Goal: Information Seeking & Learning: Learn about a topic

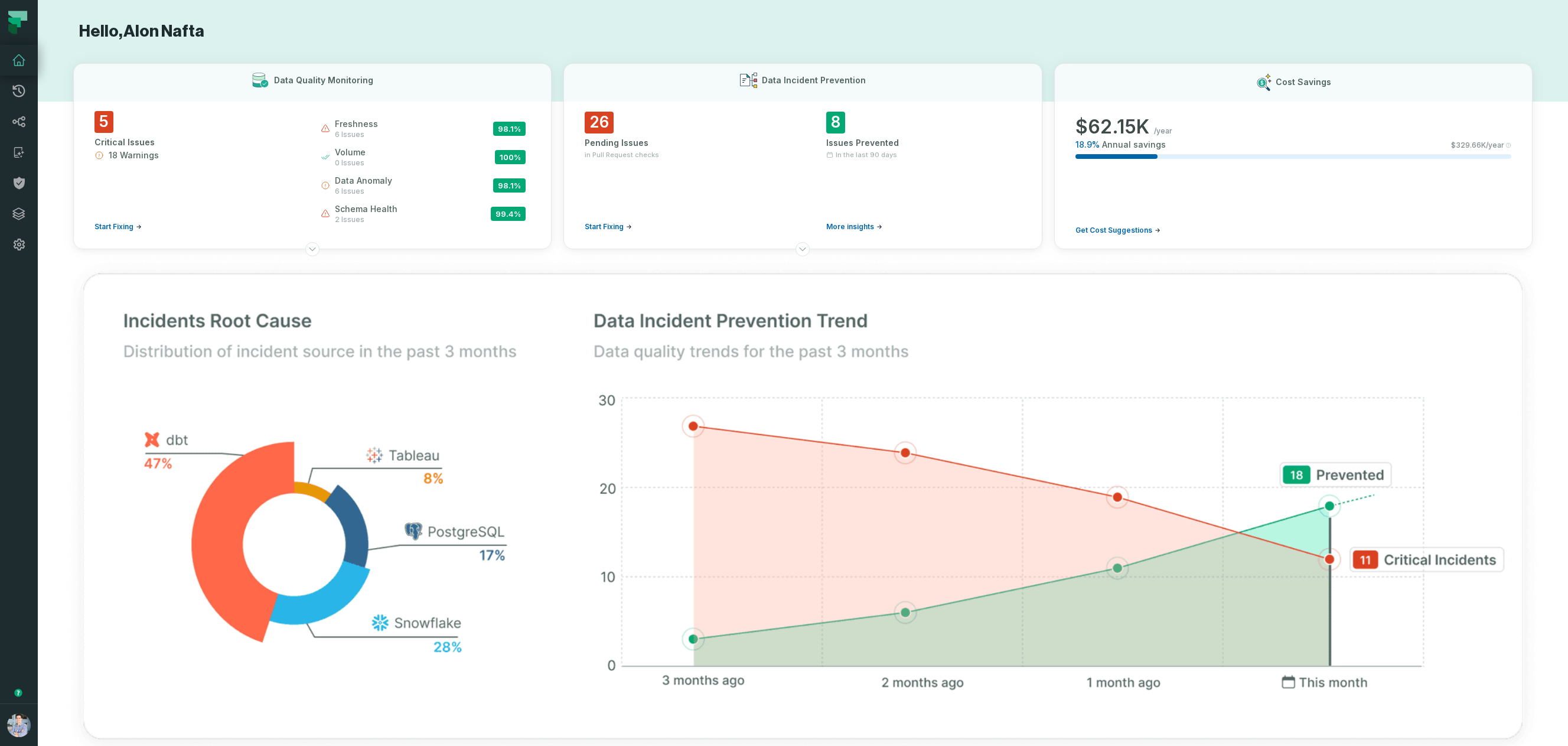
click at [979, 30] on h1 "Hello, [PERSON_NAME]" at bounding box center [803, 32] width 1459 height 21
click at [80, 78] on button "Data Quality Monitoring 5 Critical Issues 18 Warnings Start Fixing freshness 6 …" at bounding box center [313, 156] width 478 height 186
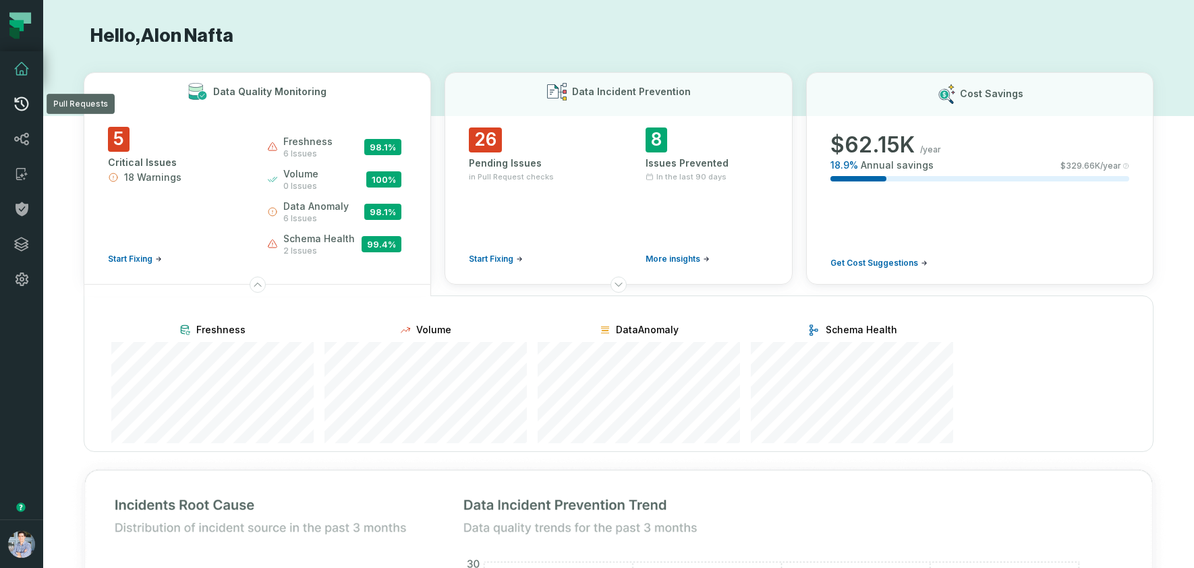
click at [21, 103] on icon at bounding box center [22, 104] width 14 height 14
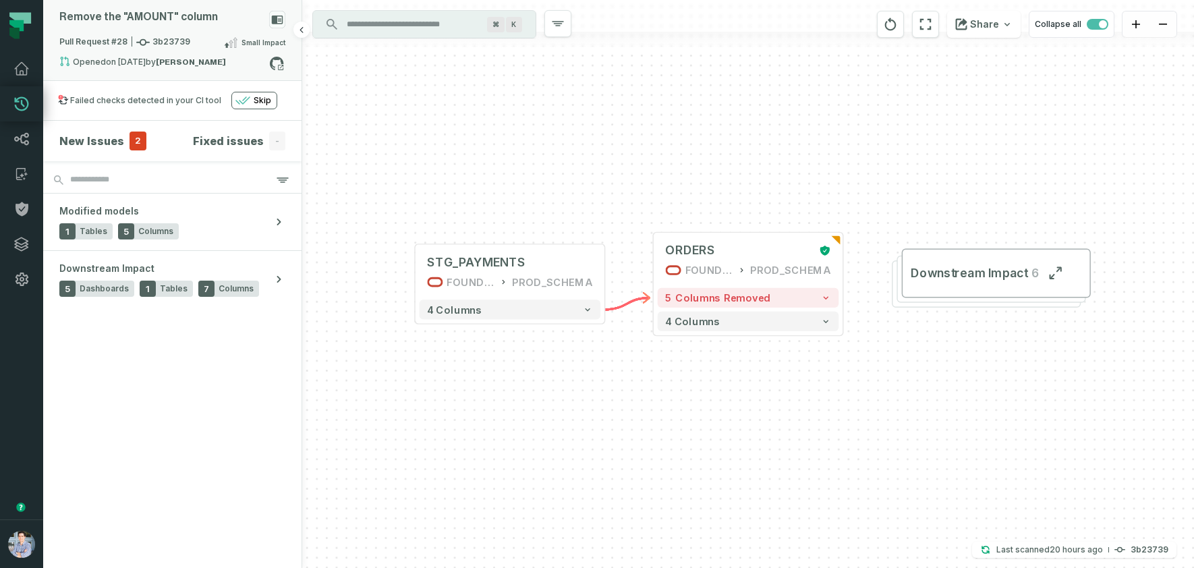
click at [191, 36] on div "Pull Request #28 3b23739 Small Impact" at bounding box center [172, 45] width 226 height 22
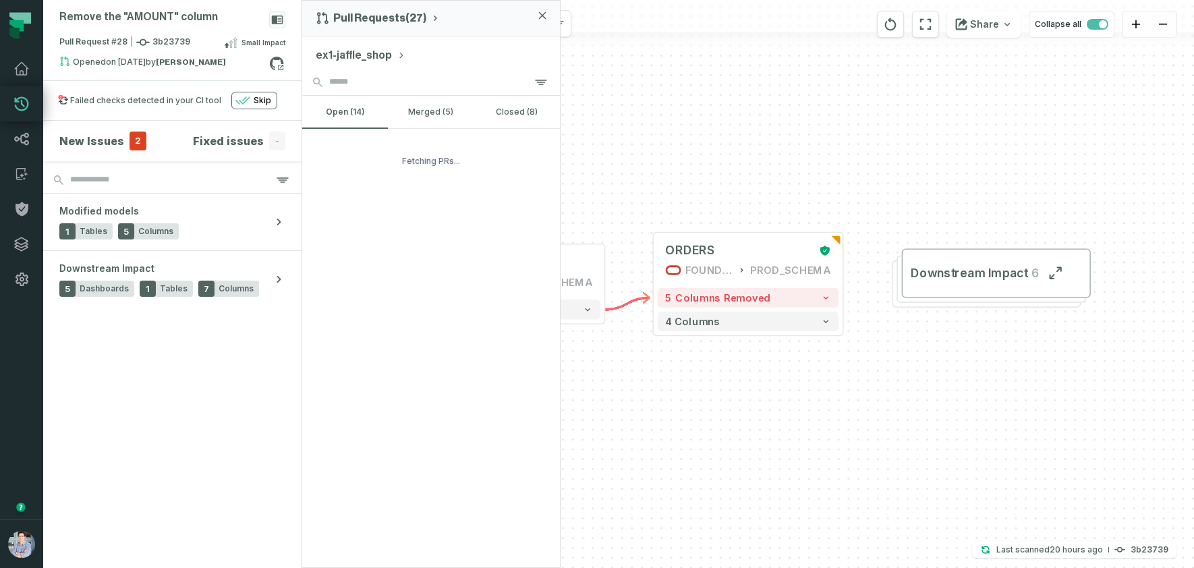
click at [355, 51] on button "ex1-jaffle_shop" at bounding box center [361, 55] width 90 height 16
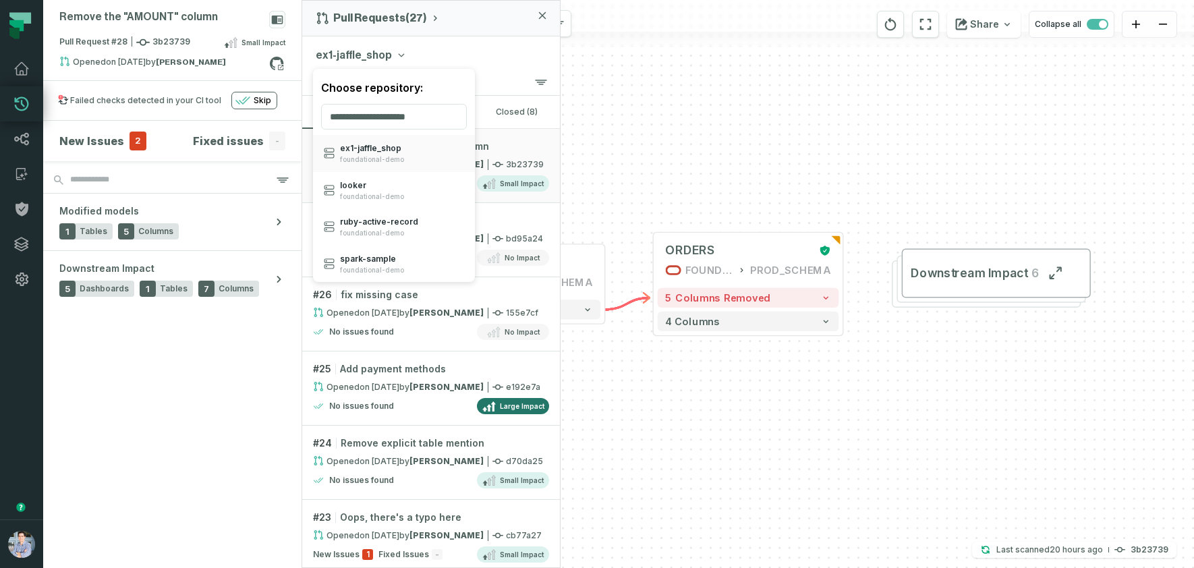
click at [195, 356] on div "Remove the "AMOUNT" column Pull Request #28 3b23739 Small Impact Opened [DATE] …" at bounding box center [172, 284] width 259 height 568
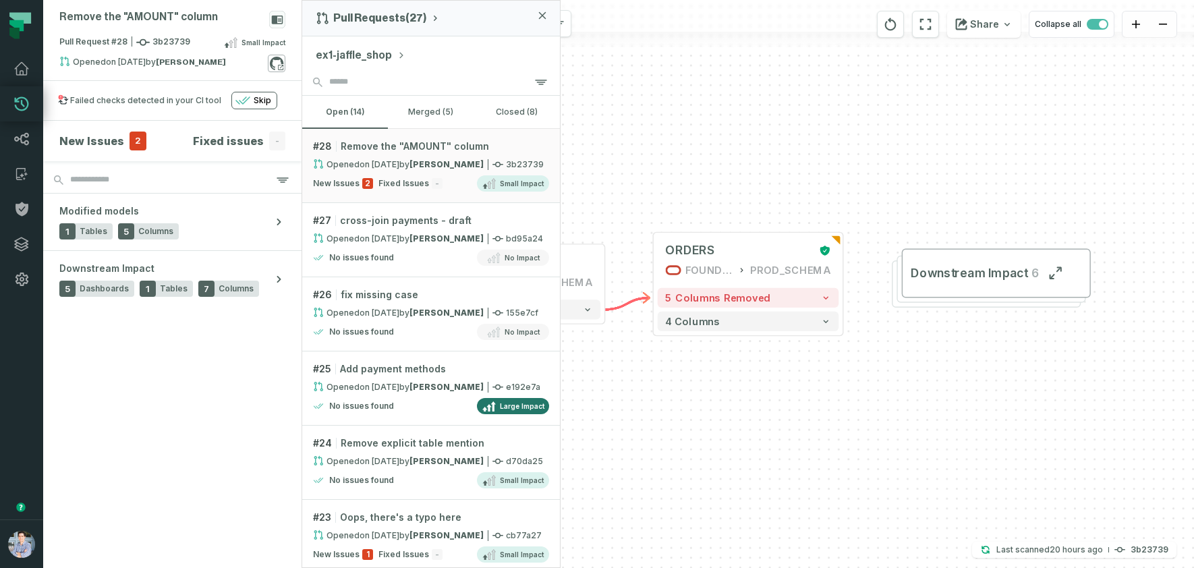
click at [277, 60] on icon at bounding box center [277, 64] width 18 height 18
